Goal: Task Accomplishment & Management: Manage account settings

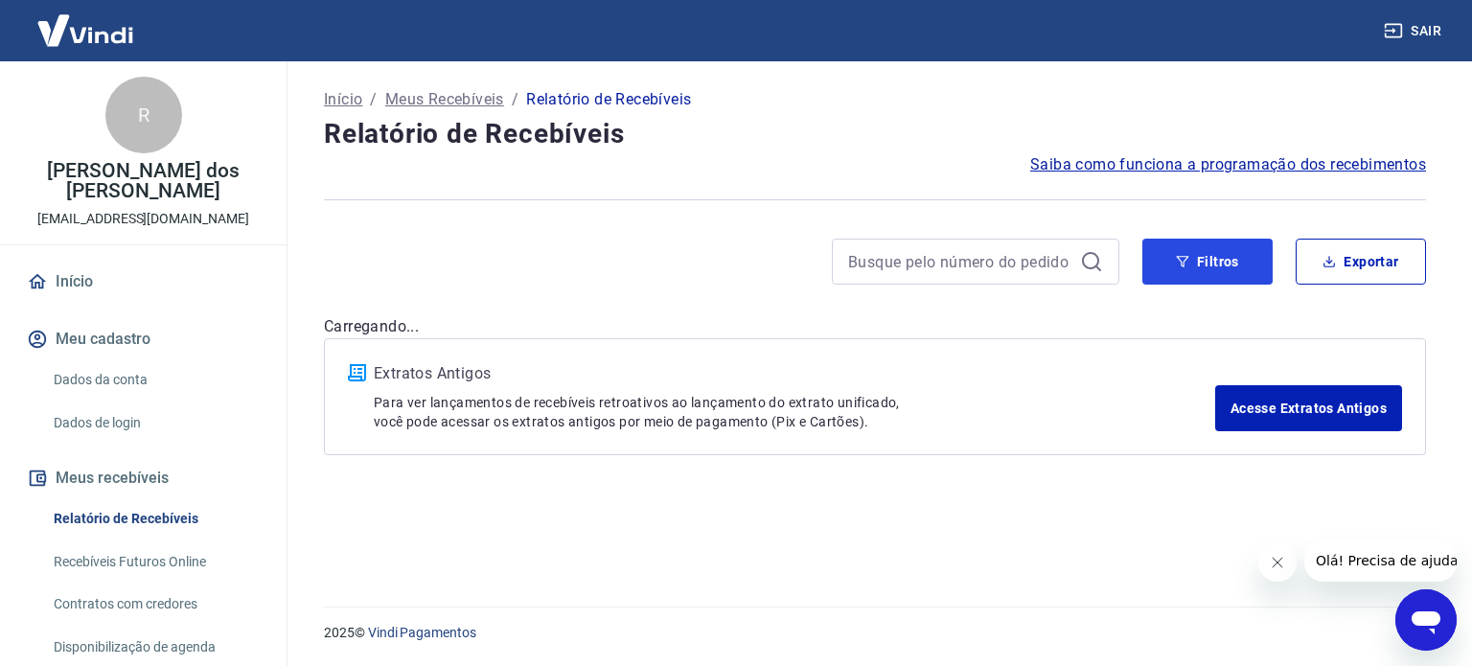
click at [1180, 267] on icon "button" at bounding box center [1182, 261] width 13 height 13
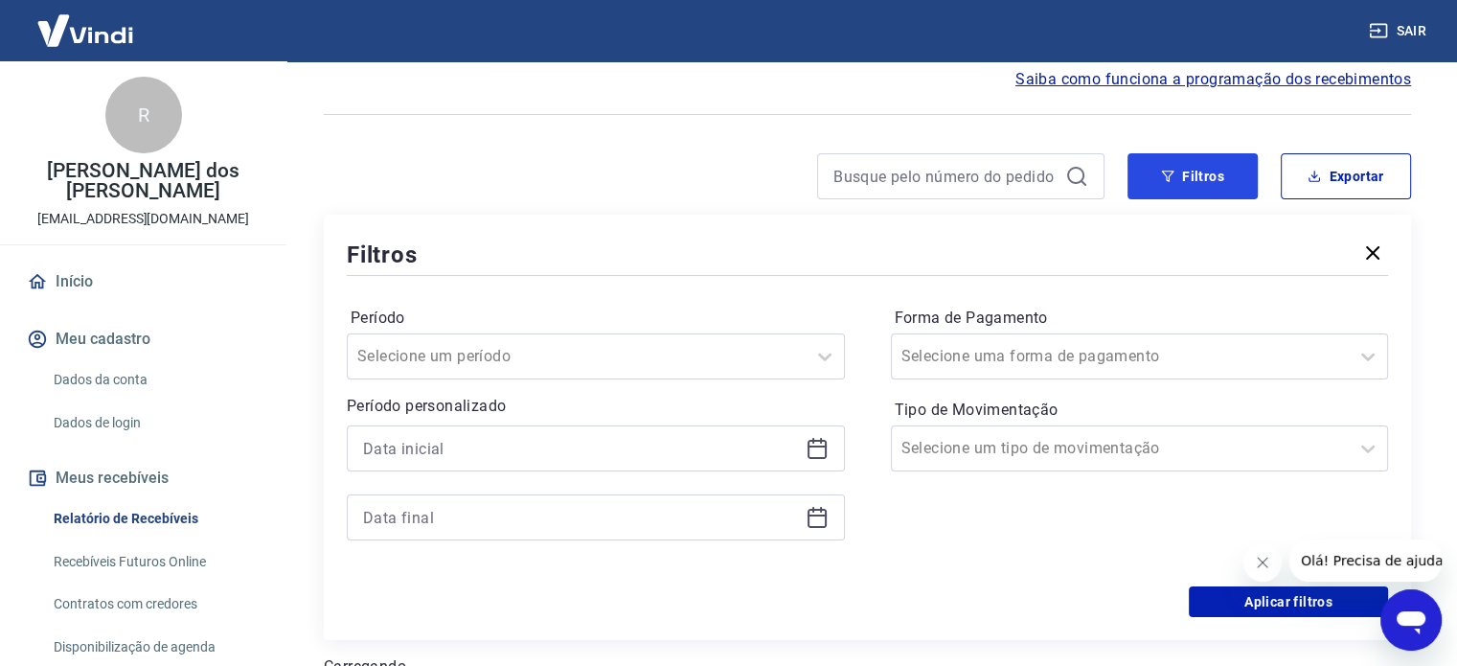
scroll to position [192, 0]
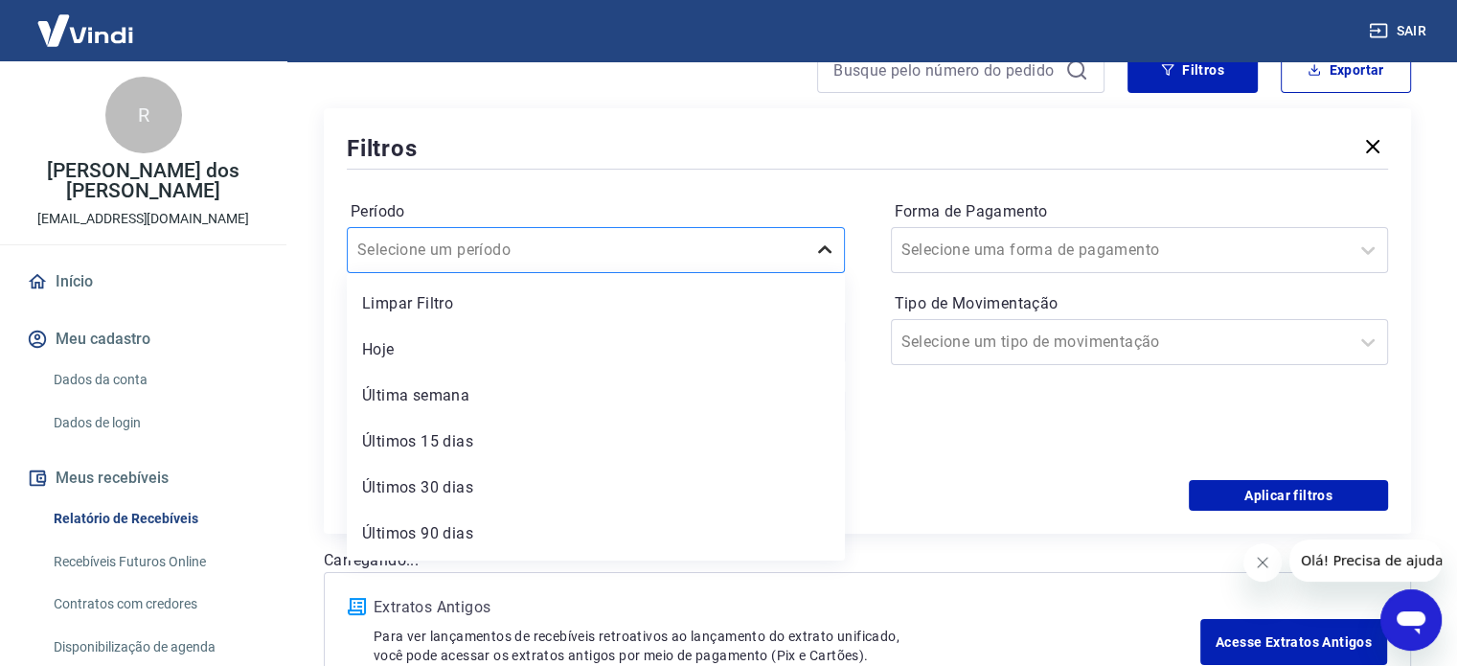
click at [831, 255] on icon at bounding box center [824, 250] width 23 height 23
click at [433, 352] on div "Hoje" at bounding box center [596, 350] width 498 height 38
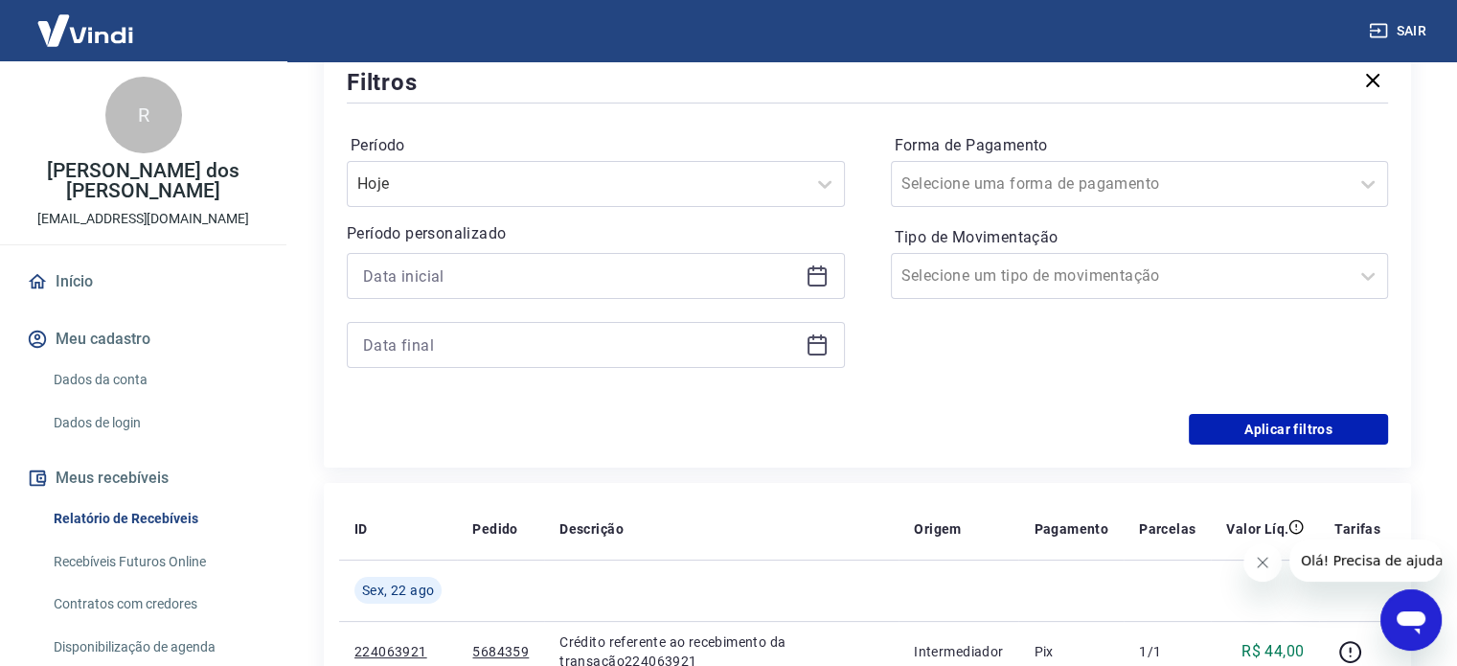
scroll to position [287, 0]
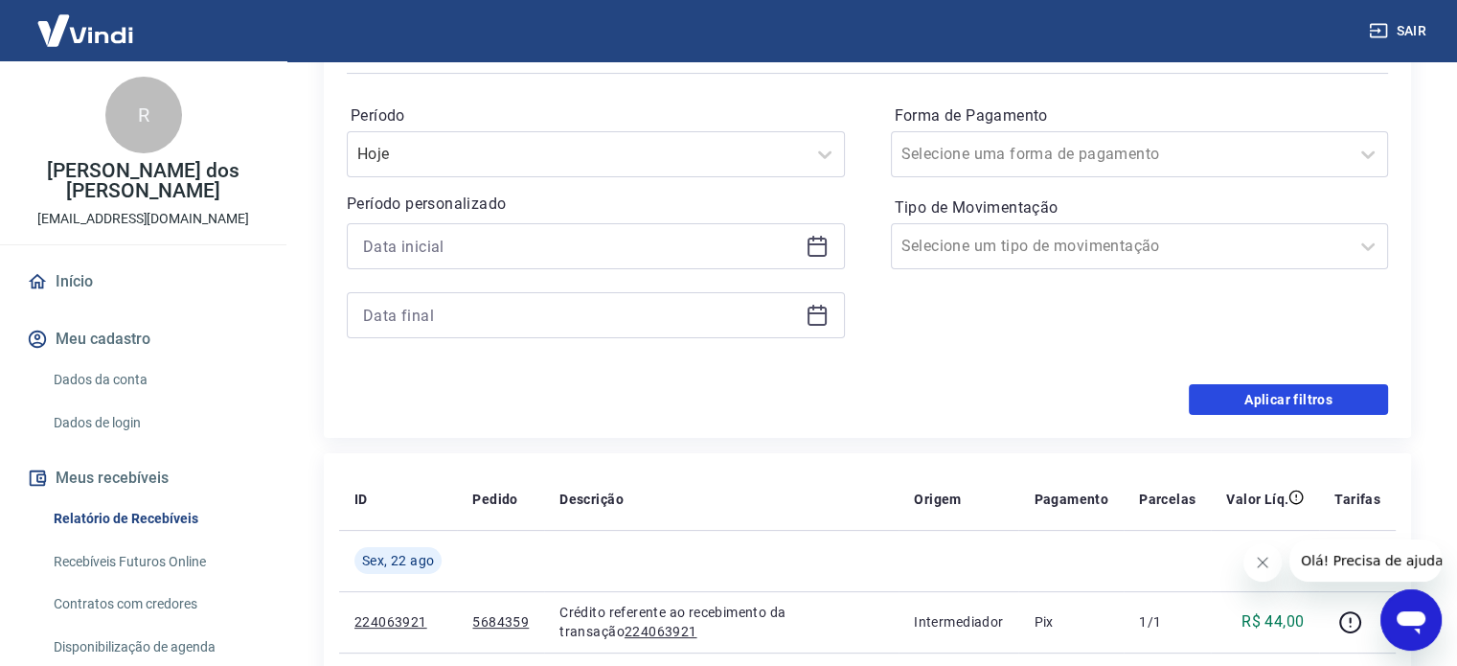
drag, startPoint x: 1206, startPoint y: 384, endPoint x: 950, endPoint y: 383, distance: 255.8
click at [1205, 384] on button "Aplicar filtros" at bounding box center [1288, 399] width 199 height 31
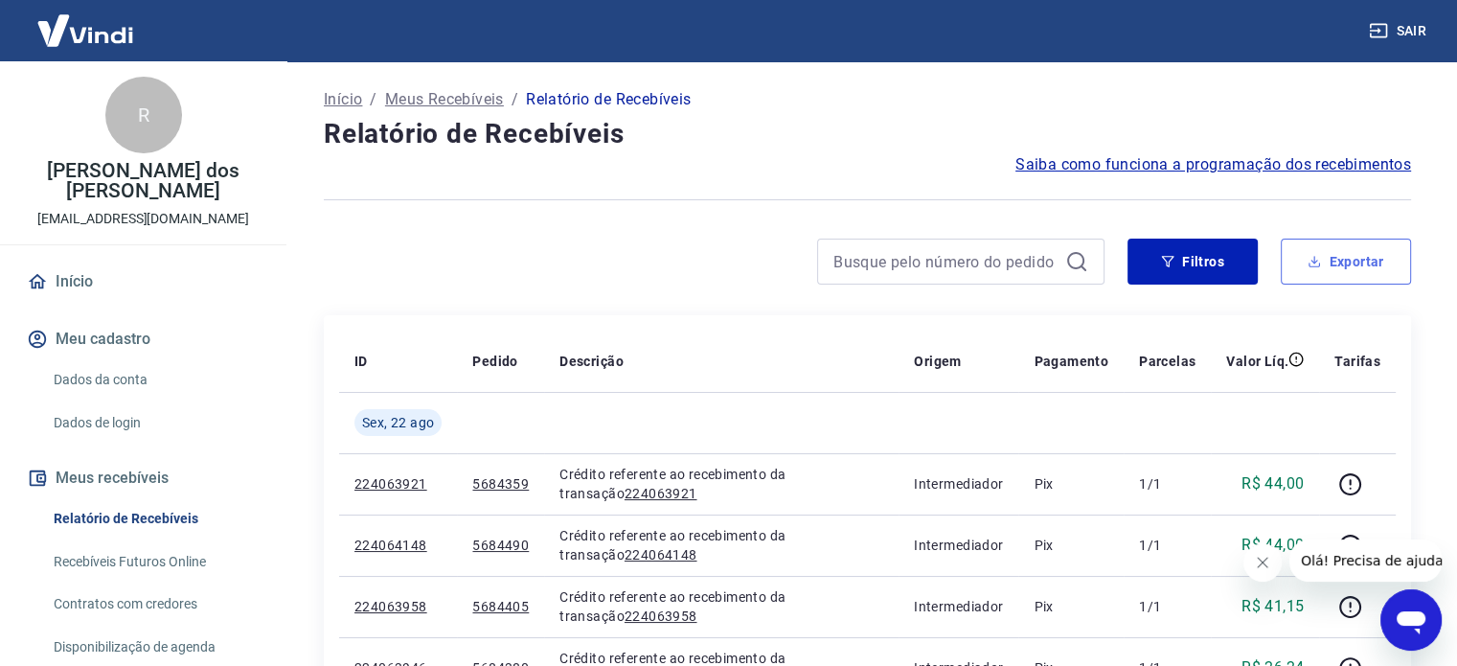
click at [1351, 271] on button "Exportar" at bounding box center [1346, 262] width 130 height 46
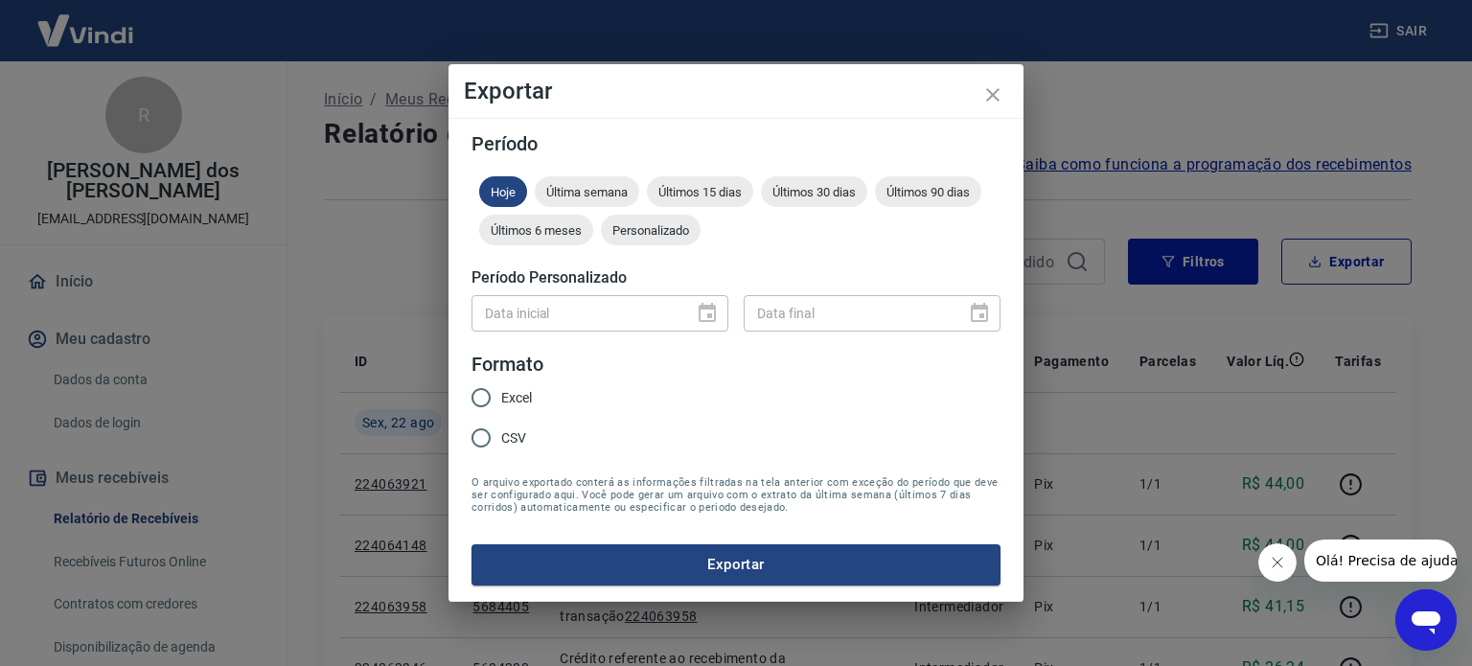
click at [505, 398] on span "Excel" at bounding box center [516, 398] width 31 height 20
click at [501, 398] on input "Excel" at bounding box center [481, 398] width 40 height 40
radio input "true"
drag, startPoint x: 703, startPoint y: 313, endPoint x: 695, endPoint y: 331, distance: 19.3
click at [703, 315] on div "Data inicial" at bounding box center [599, 312] width 257 height 35
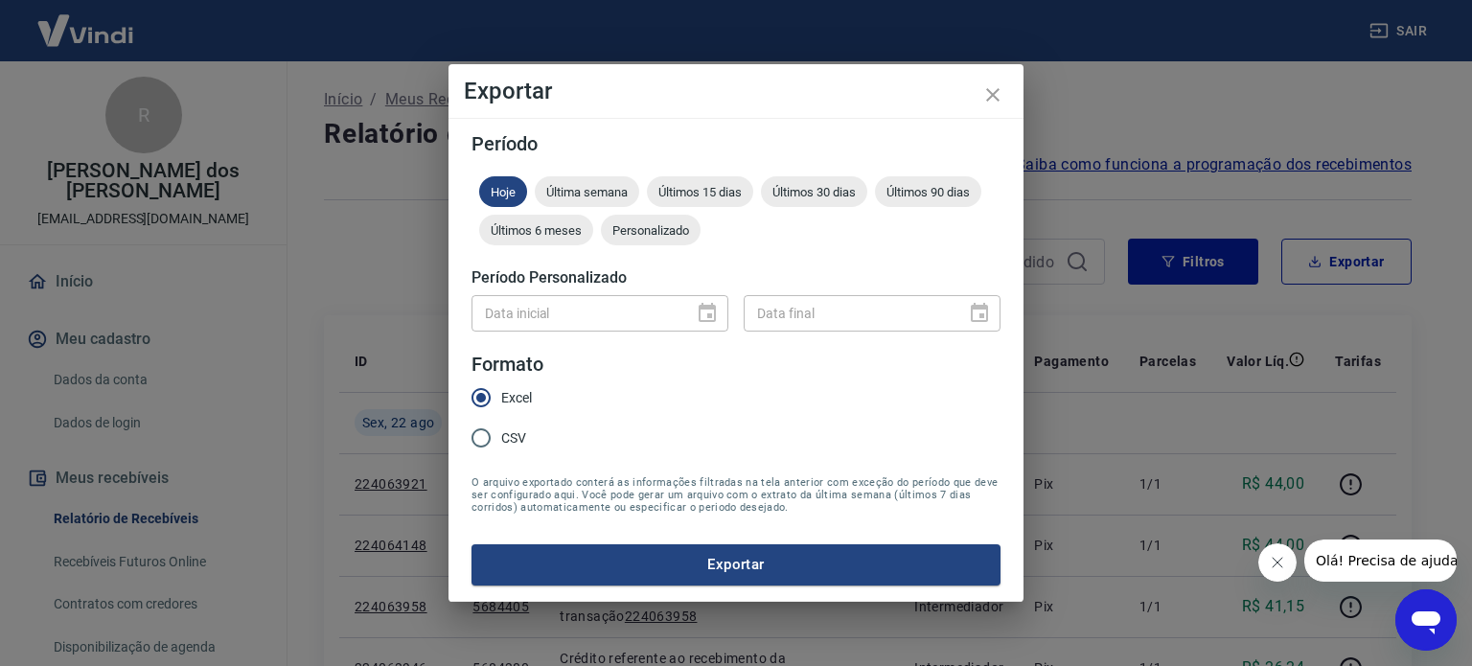
click at [747, 543] on form "Período Hoje Última semana Últimos 15 dias Últimos 30 dias Últimos 90 dias Últi…" at bounding box center [735, 359] width 529 height 450
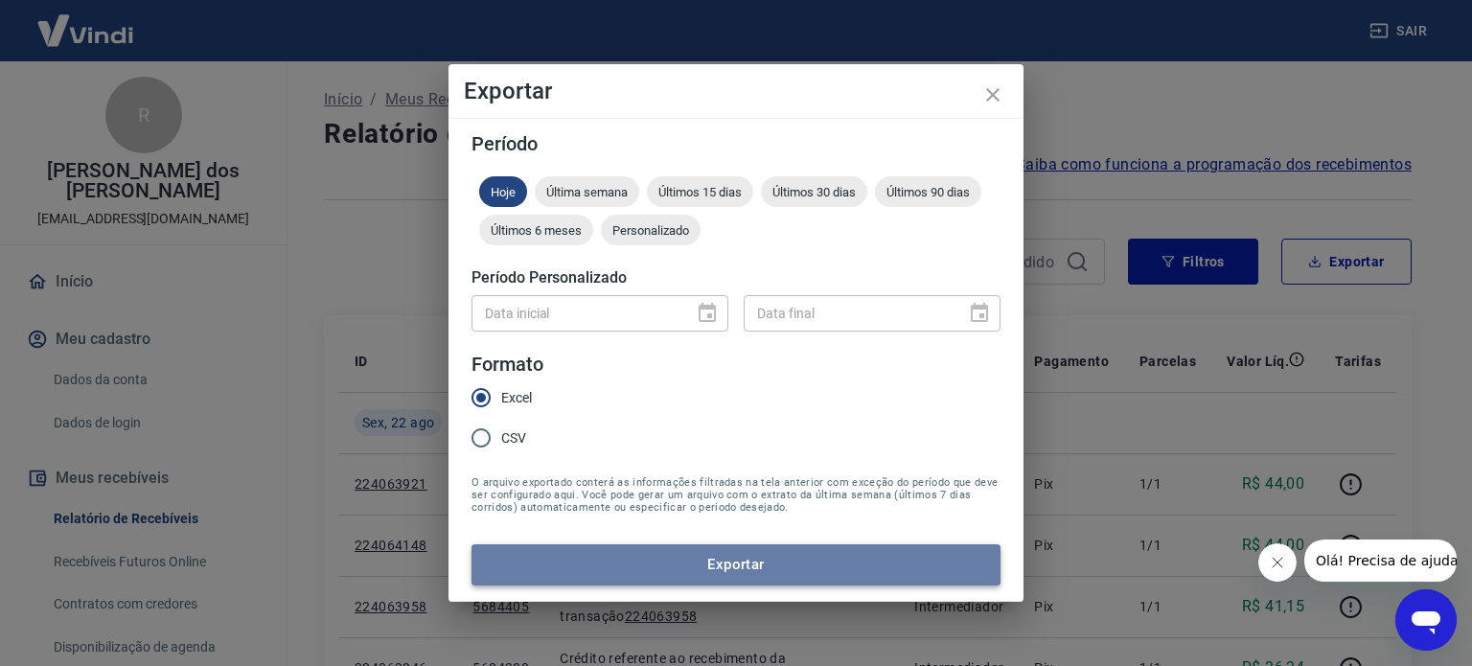
click at [740, 570] on button "Exportar" at bounding box center [735, 564] width 529 height 40
